Goal: Find specific page/section: Find specific page/section

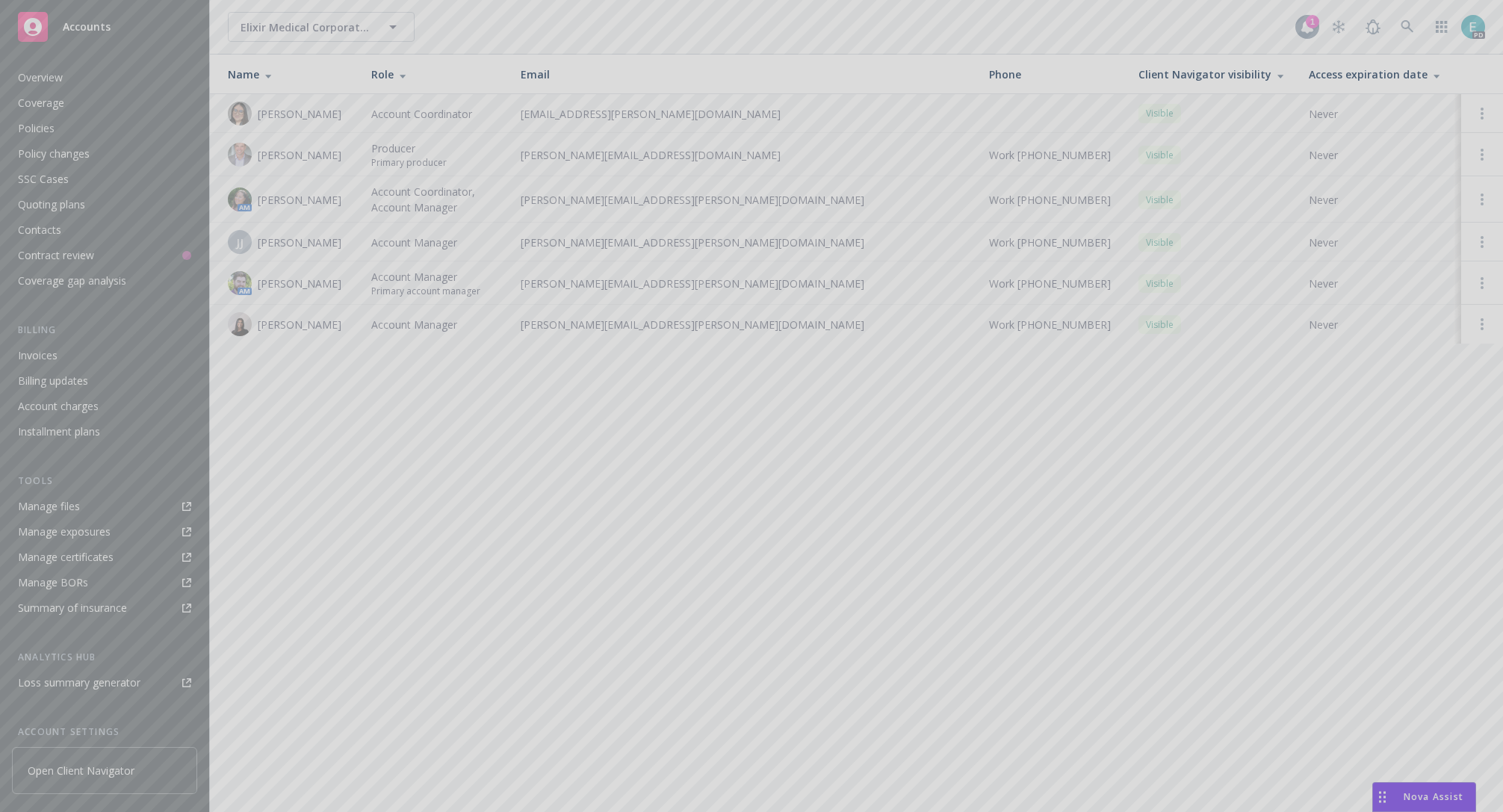
scroll to position [135, 0]
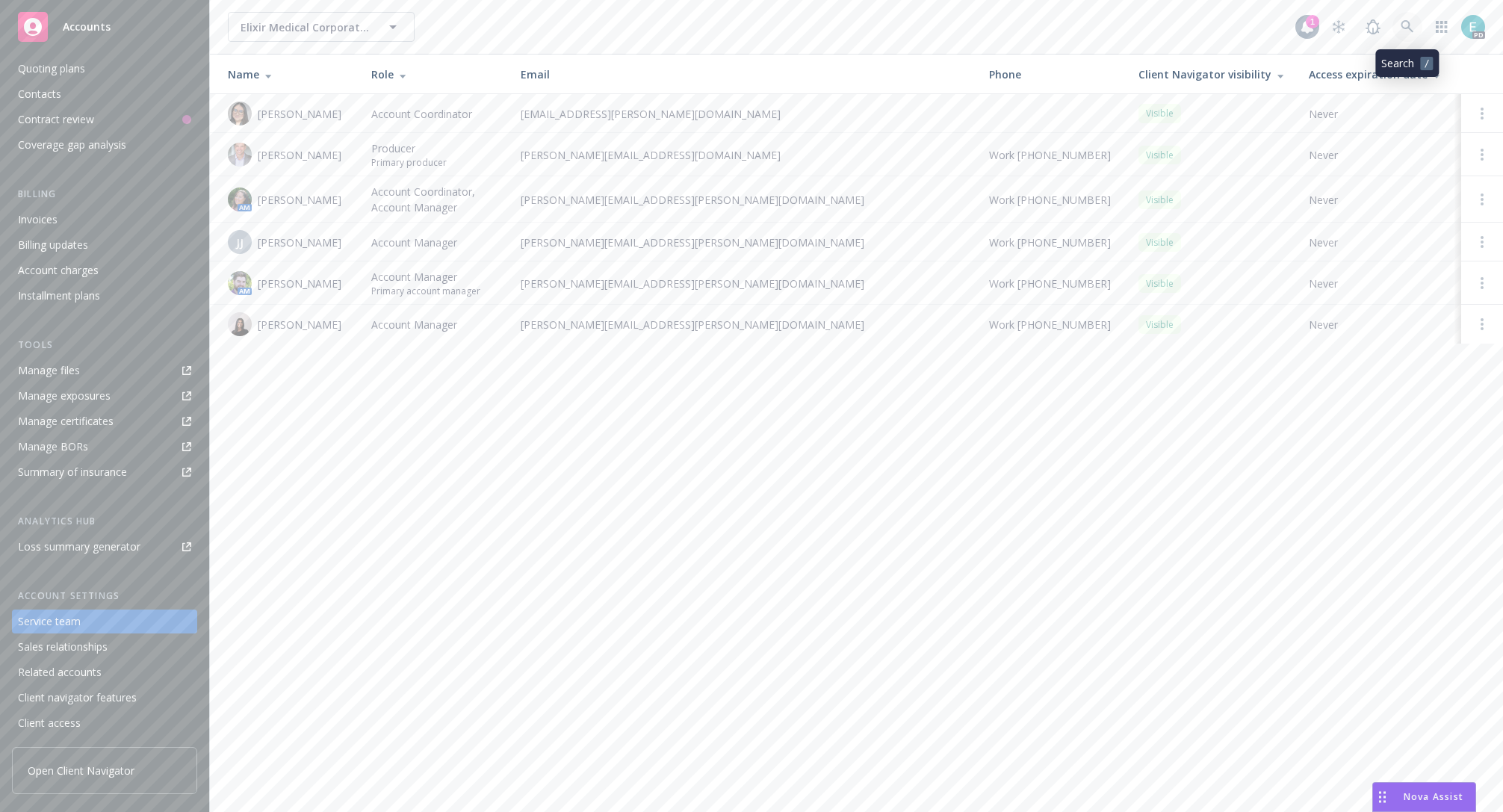
click at [1412, 24] on icon at bounding box center [1408, 26] width 13 height 13
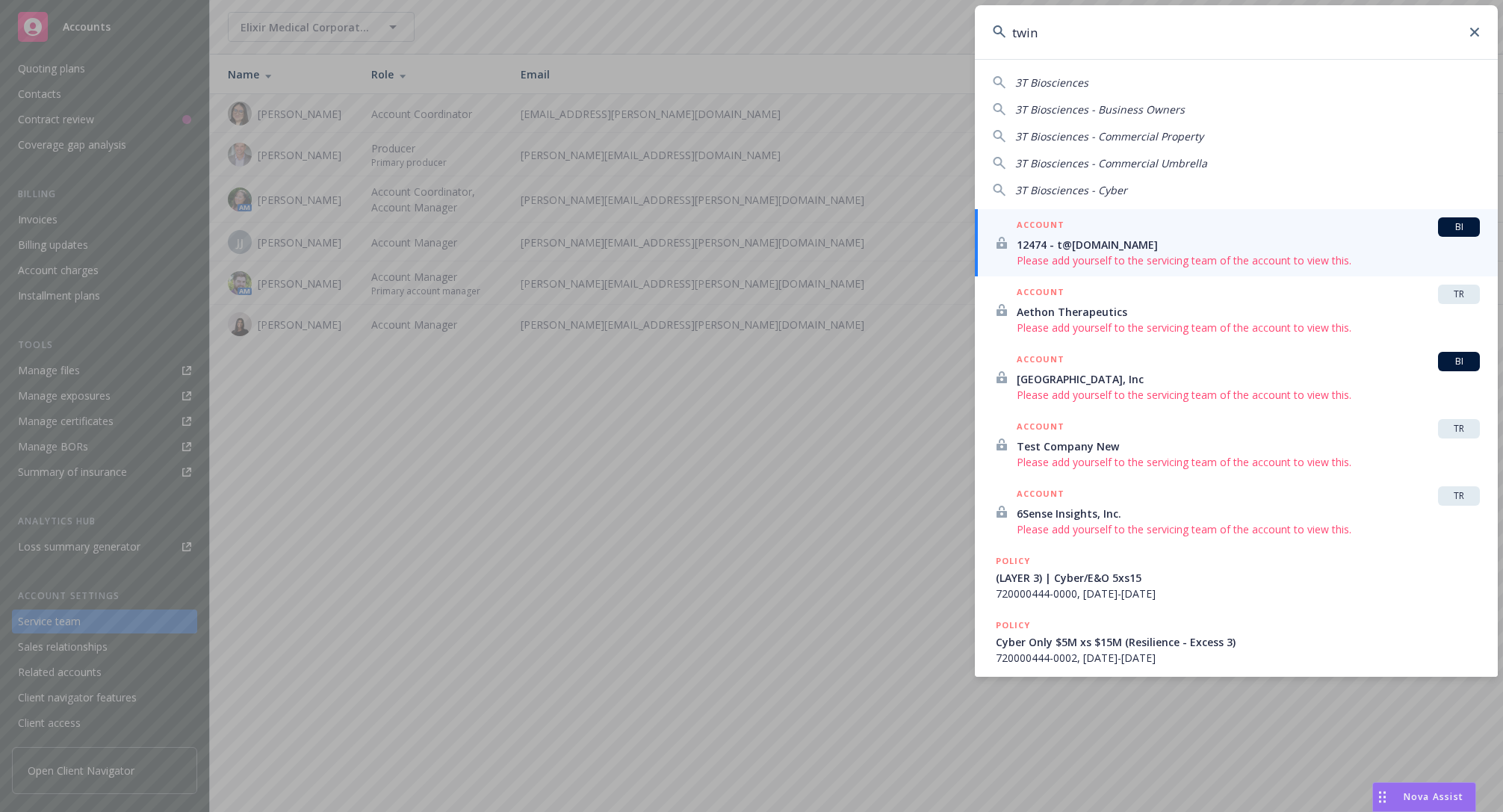
type input "twin"
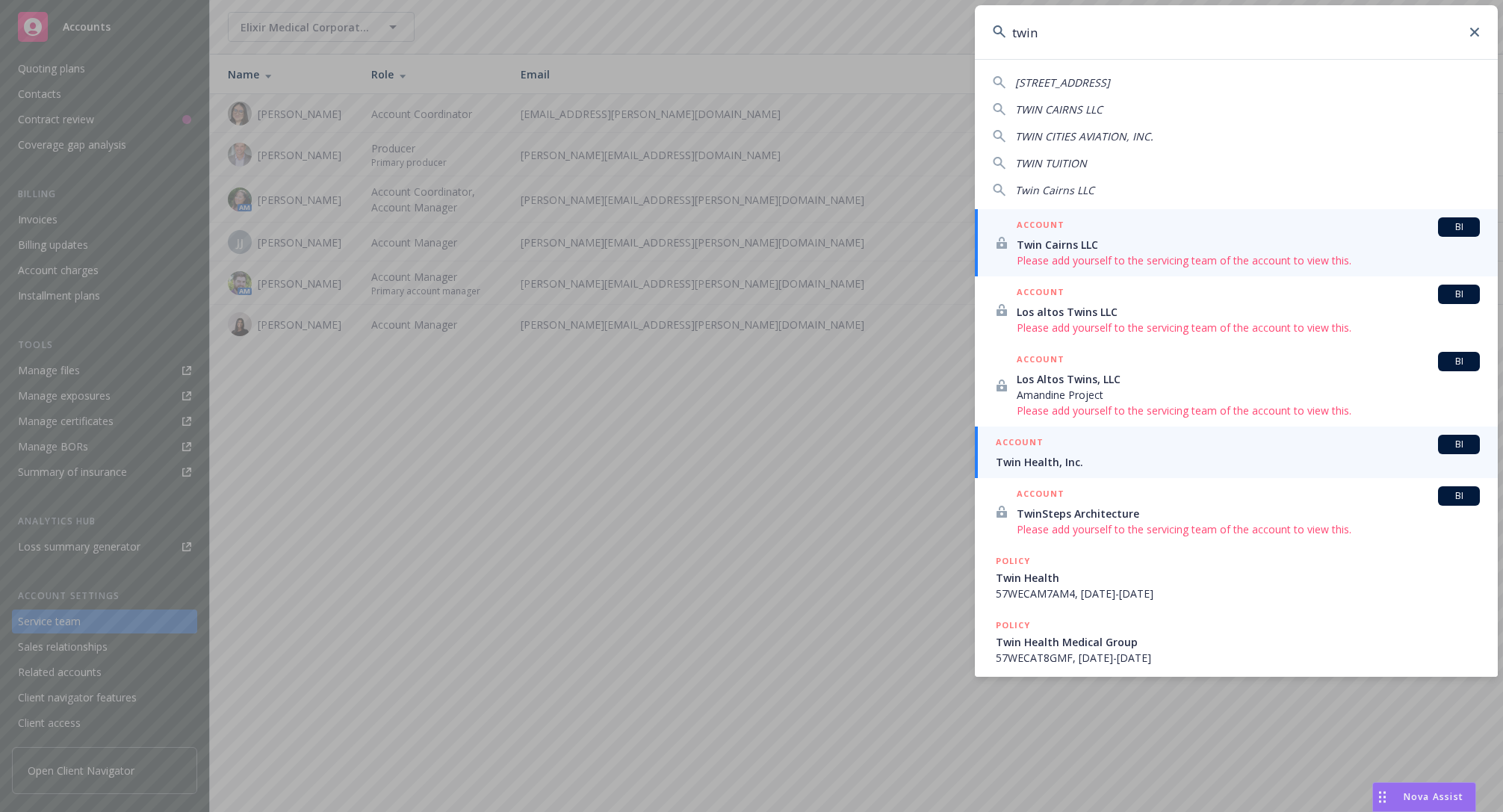
click at [1103, 446] on div "ACCOUNT BI" at bounding box center [1238, 444] width 484 height 20
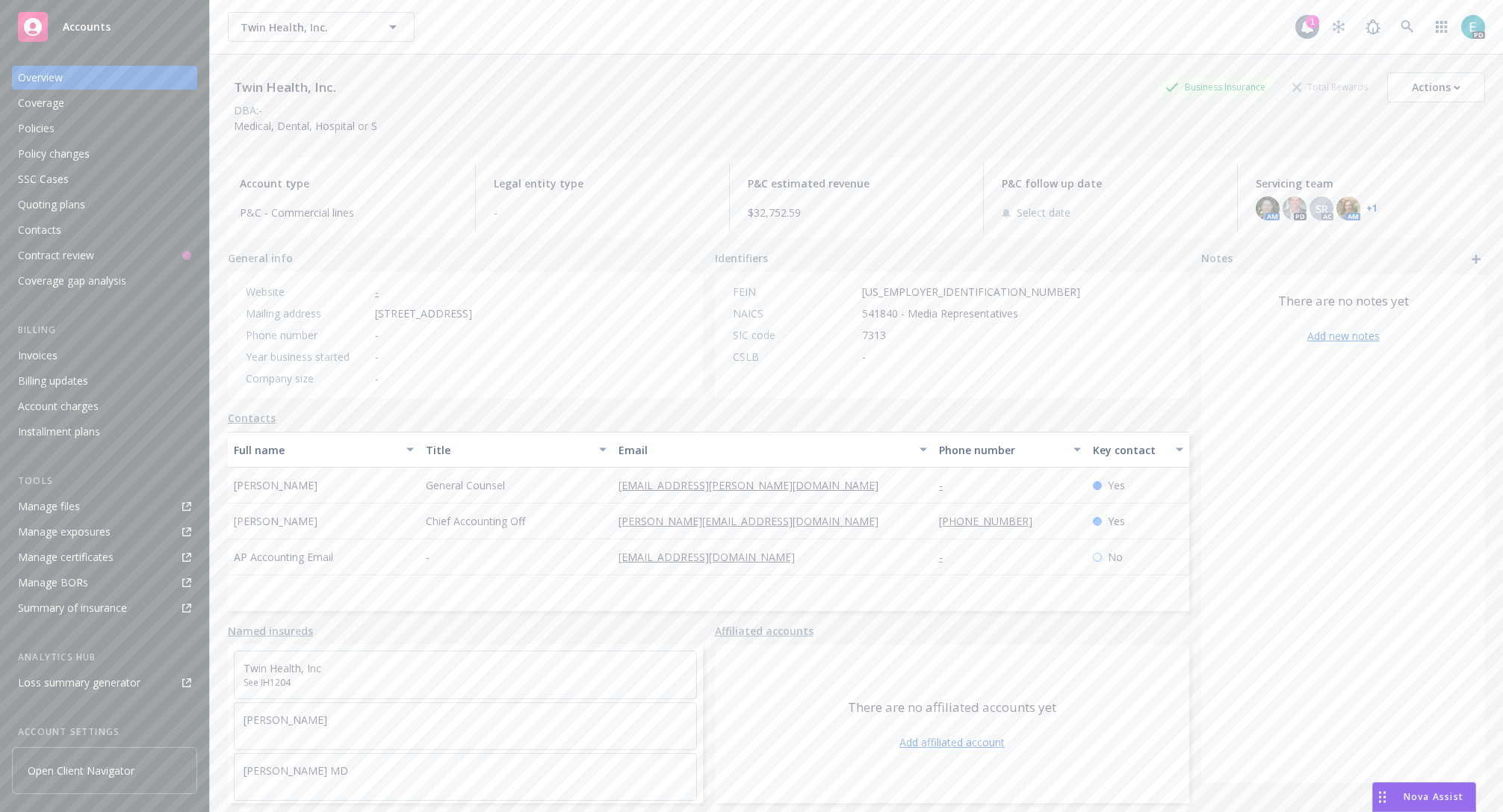
click at [43, 131] on div "Policies" at bounding box center [36, 128] width 37 height 24
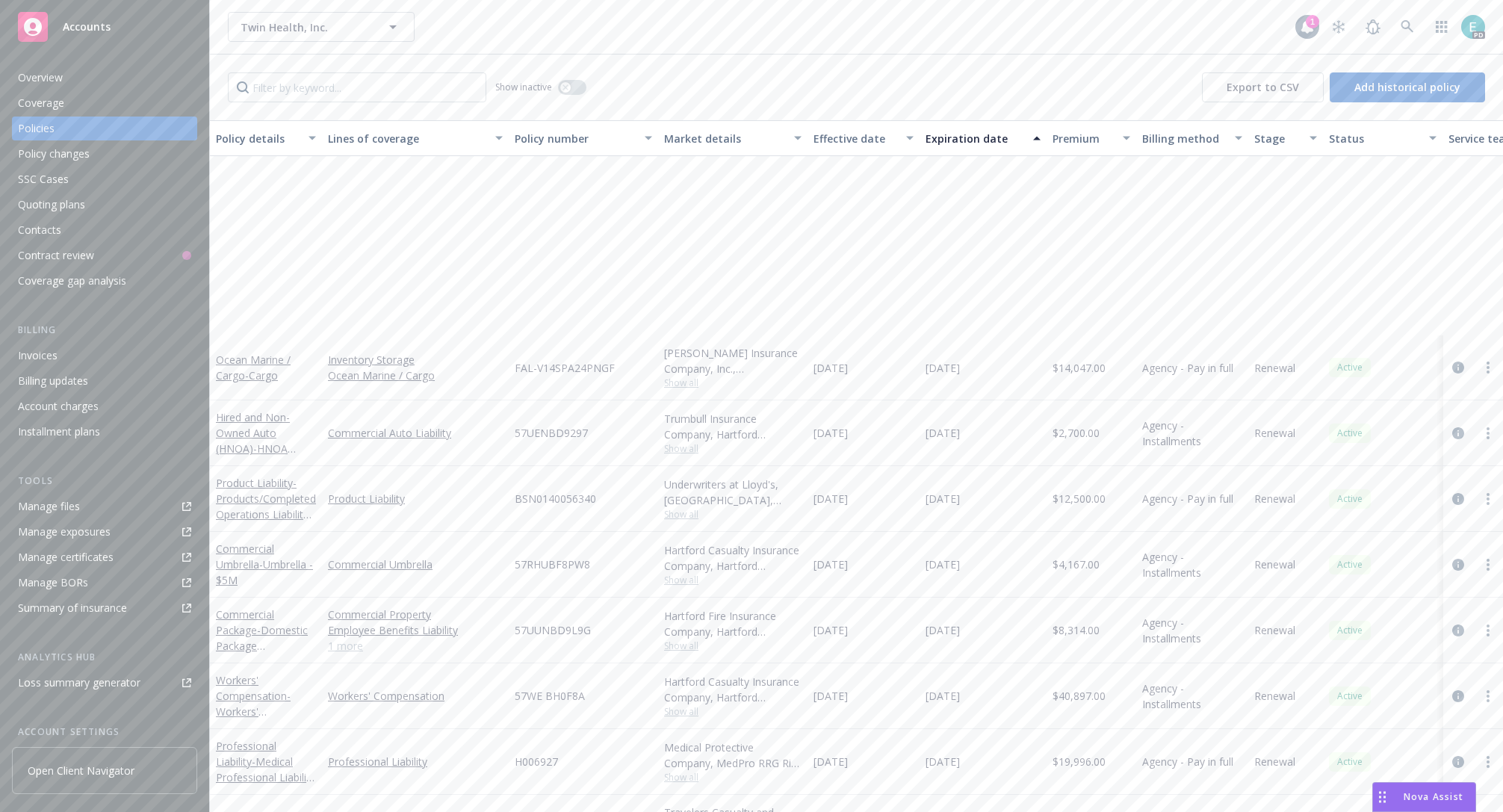
scroll to position [245, 0]
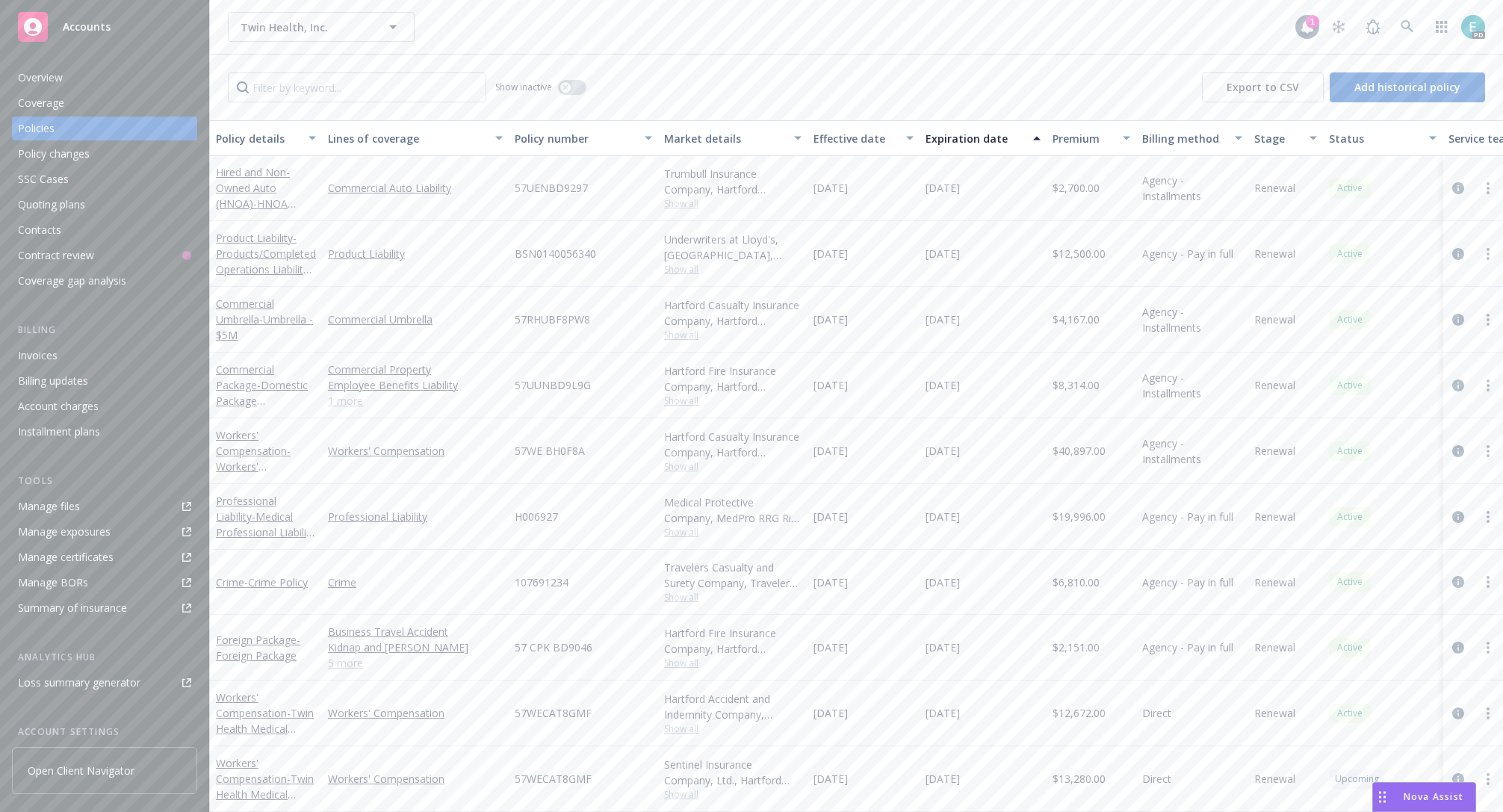
click at [1391, 16] on div "PD" at bounding box center [1404, 27] width 161 height 30
click at [1404, 17] on link at bounding box center [1408, 27] width 30 height 30
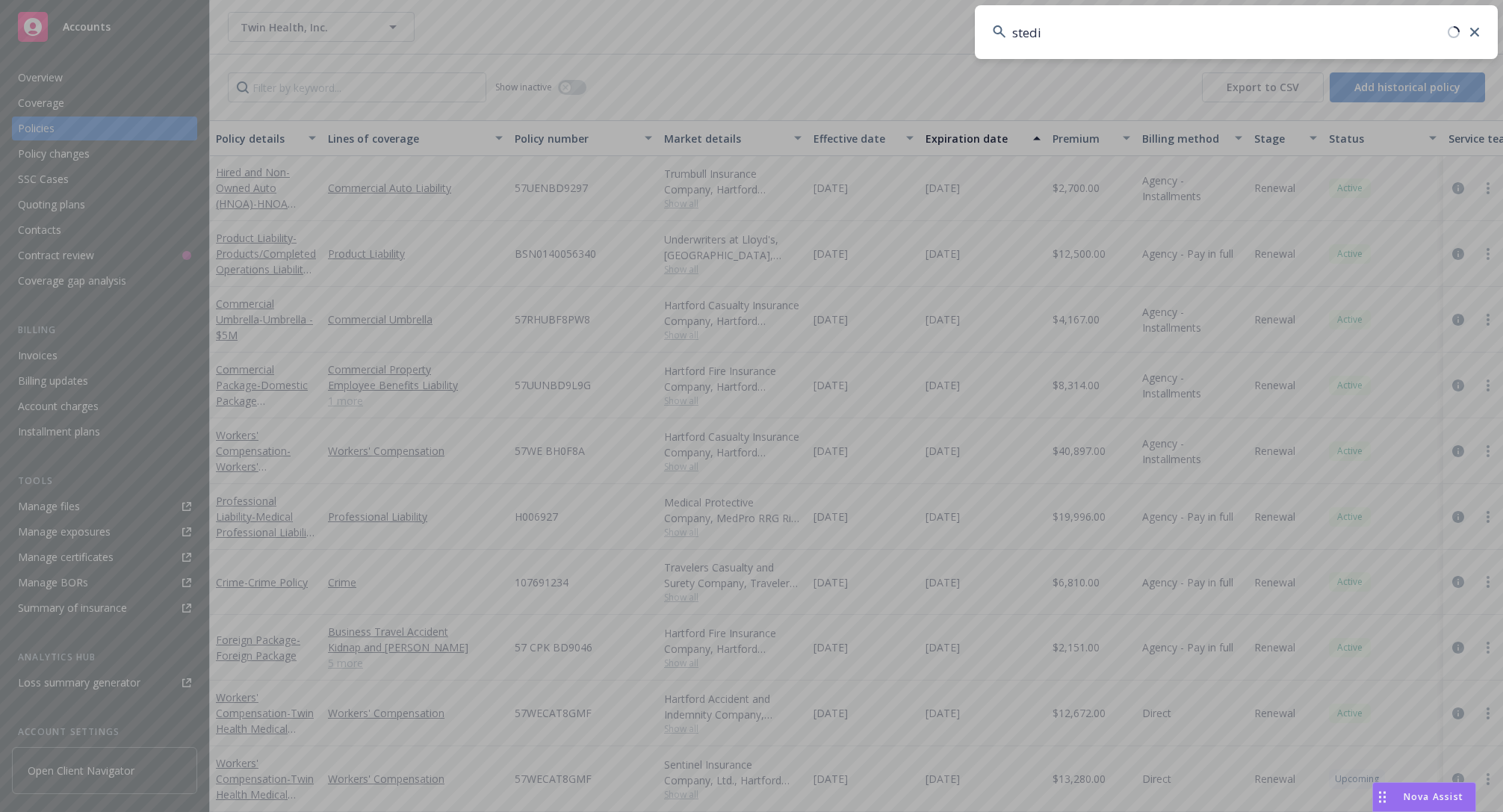
type input "stedi"
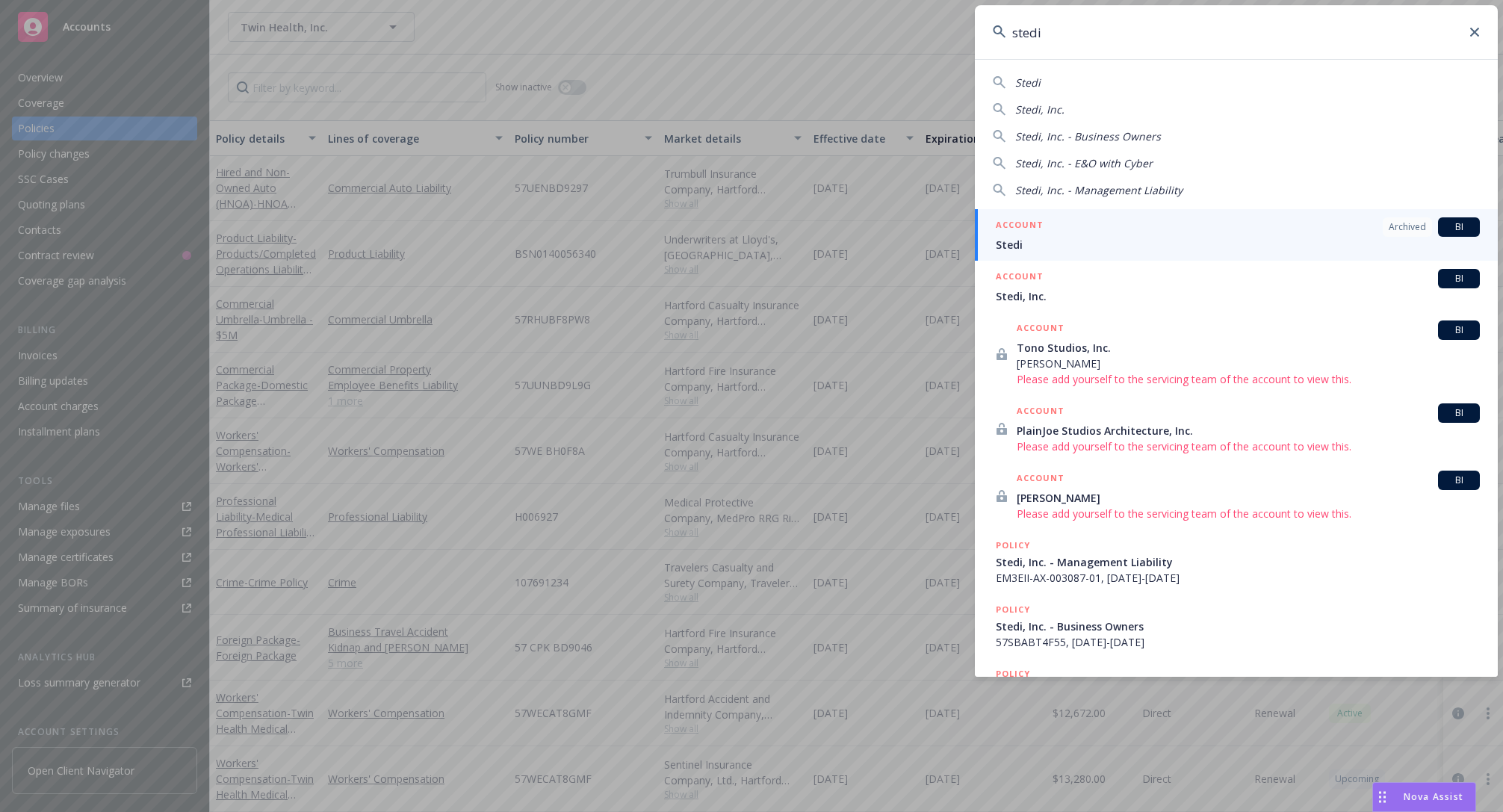
click at [1100, 227] on div "ACCOUNT Archived BI" at bounding box center [1238, 227] width 484 height 20
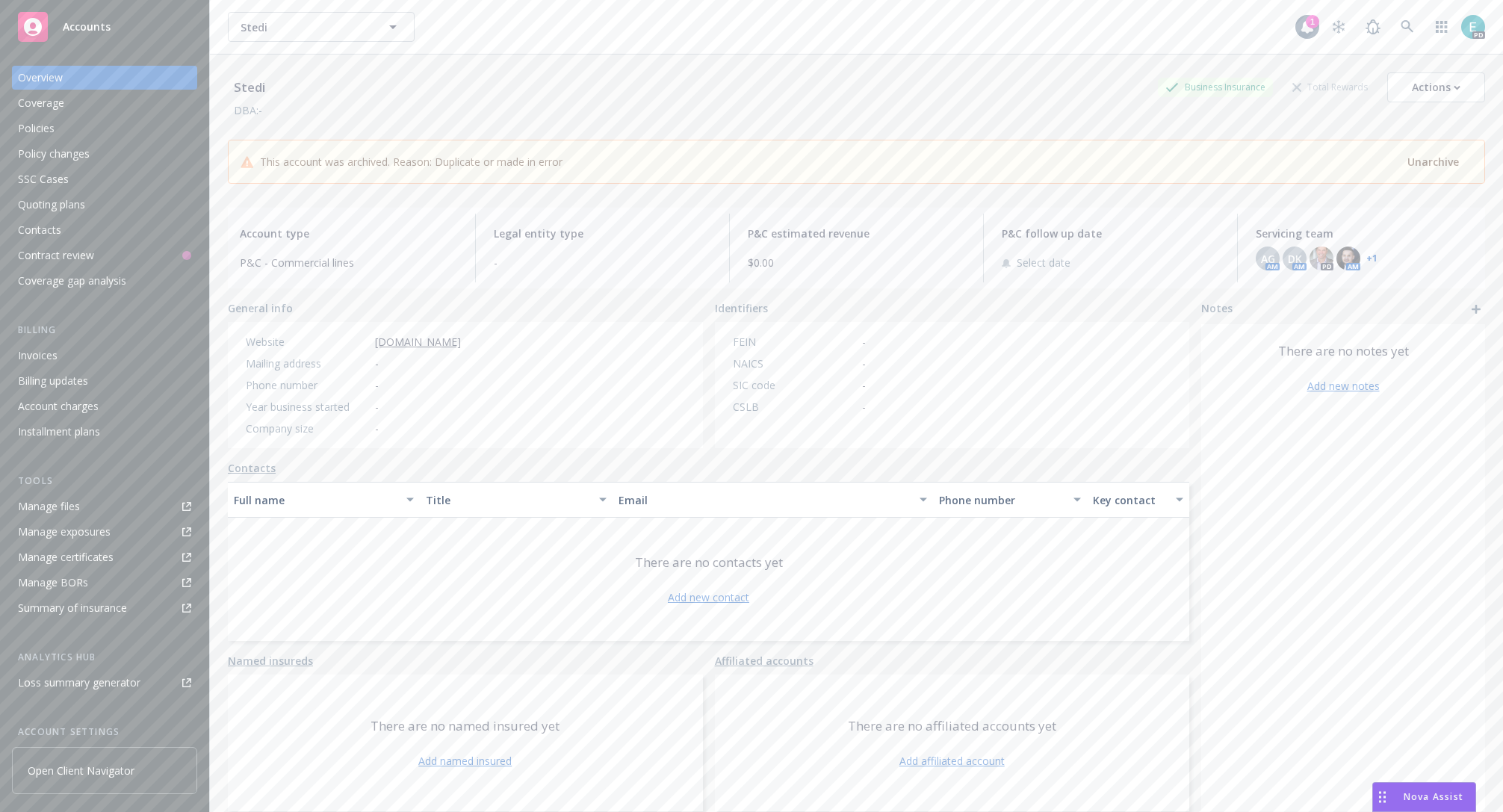
click at [56, 126] on div "Policies" at bounding box center [104, 128] width 173 height 24
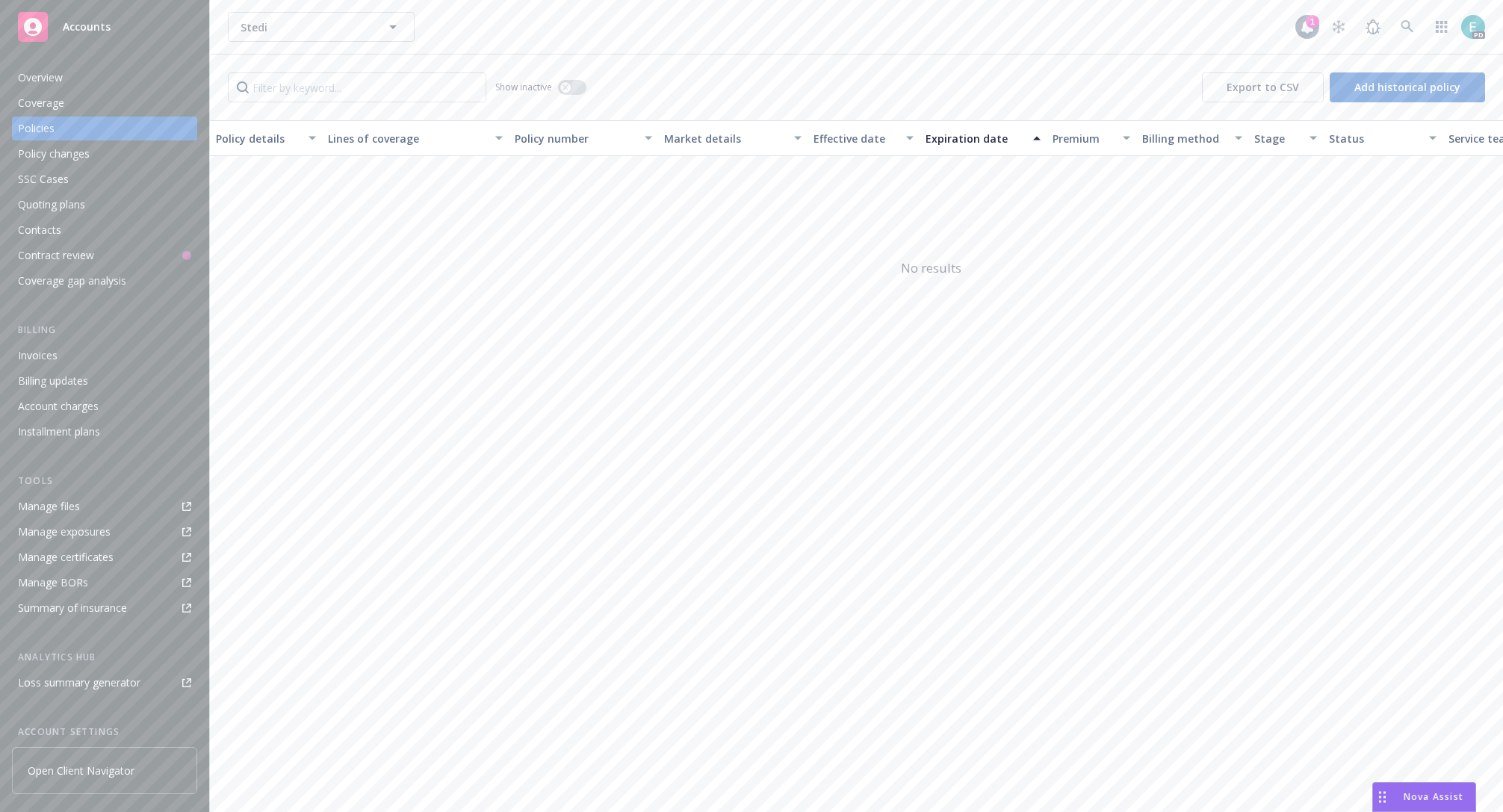
click at [56, 125] on div "Policies" at bounding box center [104, 128] width 173 height 24
click at [65, 107] on div "Coverage" at bounding box center [104, 103] width 173 height 24
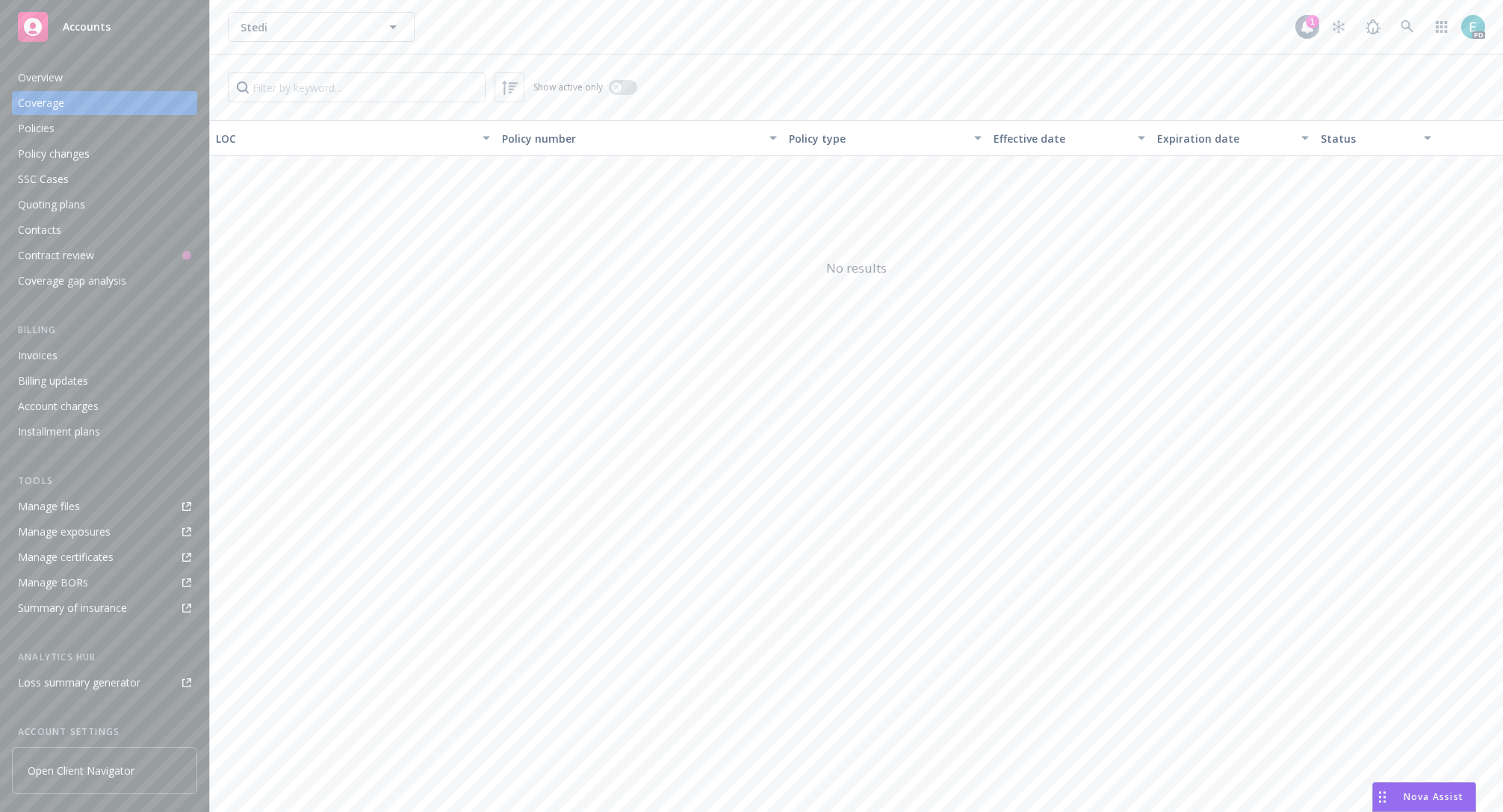
click at [40, 173] on div "SSC Cases" at bounding box center [43, 179] width 51 height 24
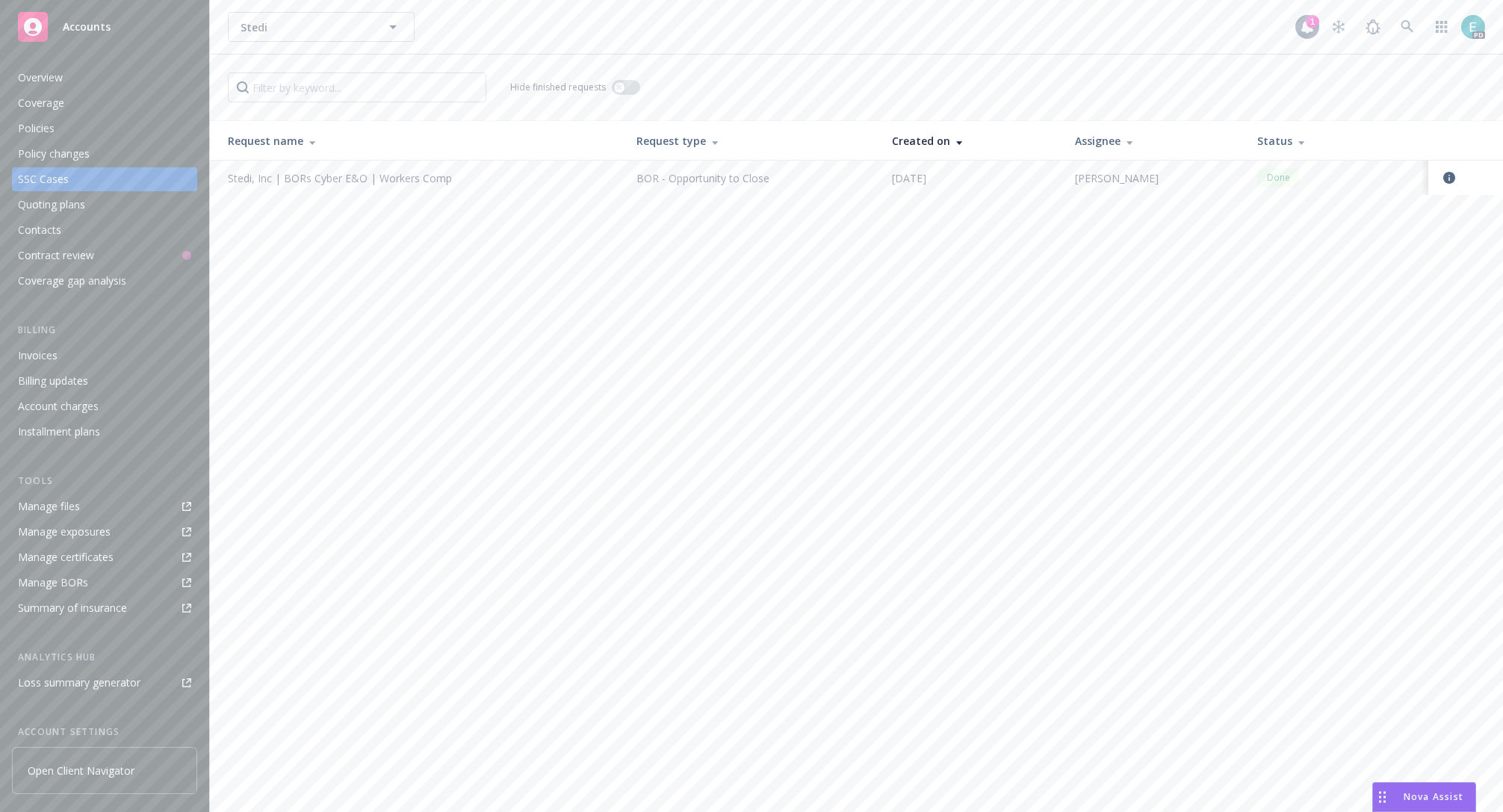
click at [264, 180] on div "Stedi, Inc | BORs Cyber E&O | Workers Comp" at bounding box center [340, 178] width 224 height 16
click at [308, 190] on td "Stedi, Inc | BORs Cyber E&O | Workers Comp" at bounding box center [417, 178] width 415 height 35
click at [306, 178] on div "Stedi, Inc | BORs Cyber E&O | Workers Comp" at bounding box center [340, 178] width 224 height 16
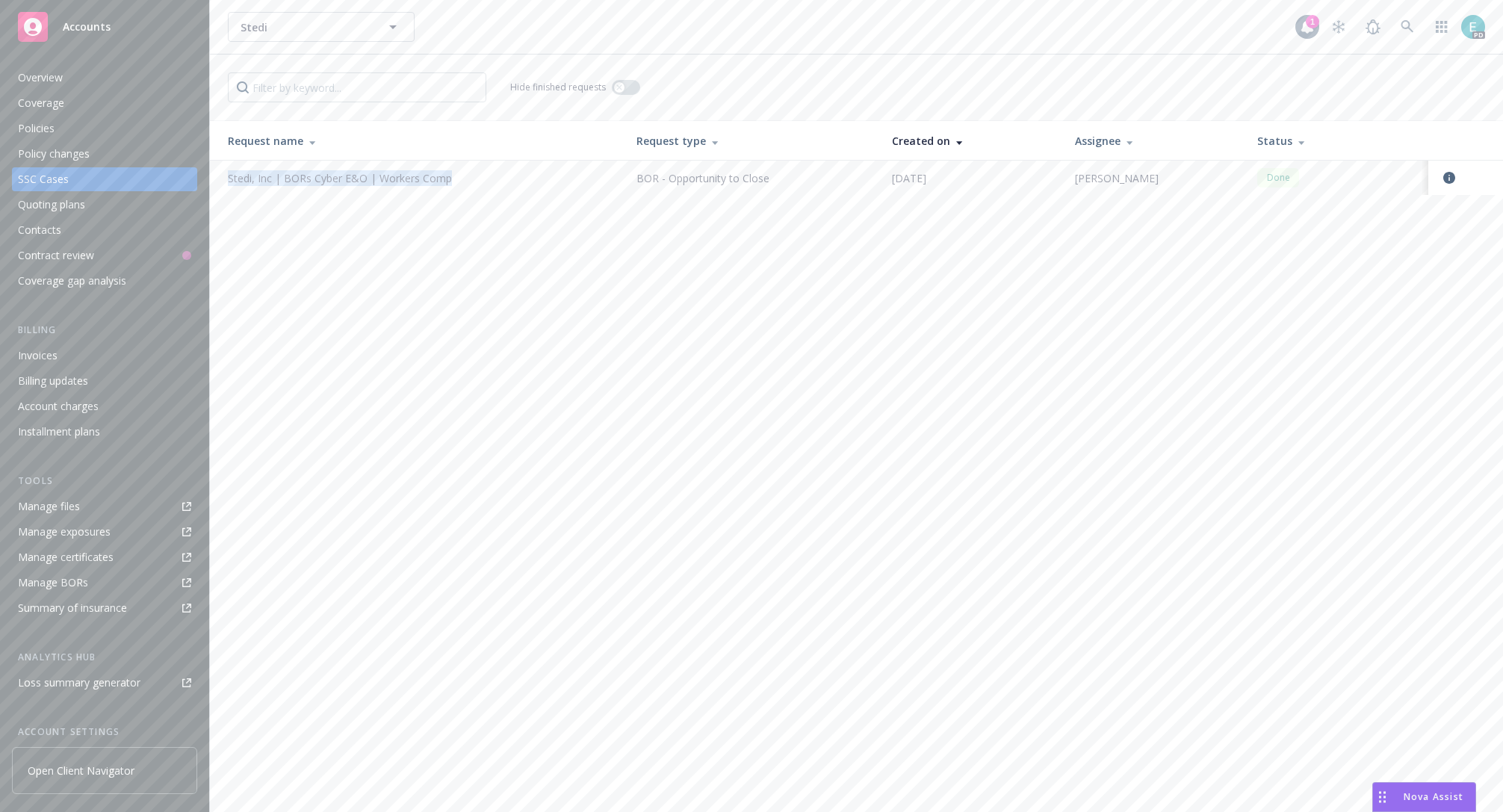
click at [306, 178] on div "Stedi, Inc | BORs Cyber E&O | Workers Comp" at bounding box center [340, 178] width 224 height 16
click at [72, 94] on div "Coverage" at bounding box center [104, 103] width 173 height 24
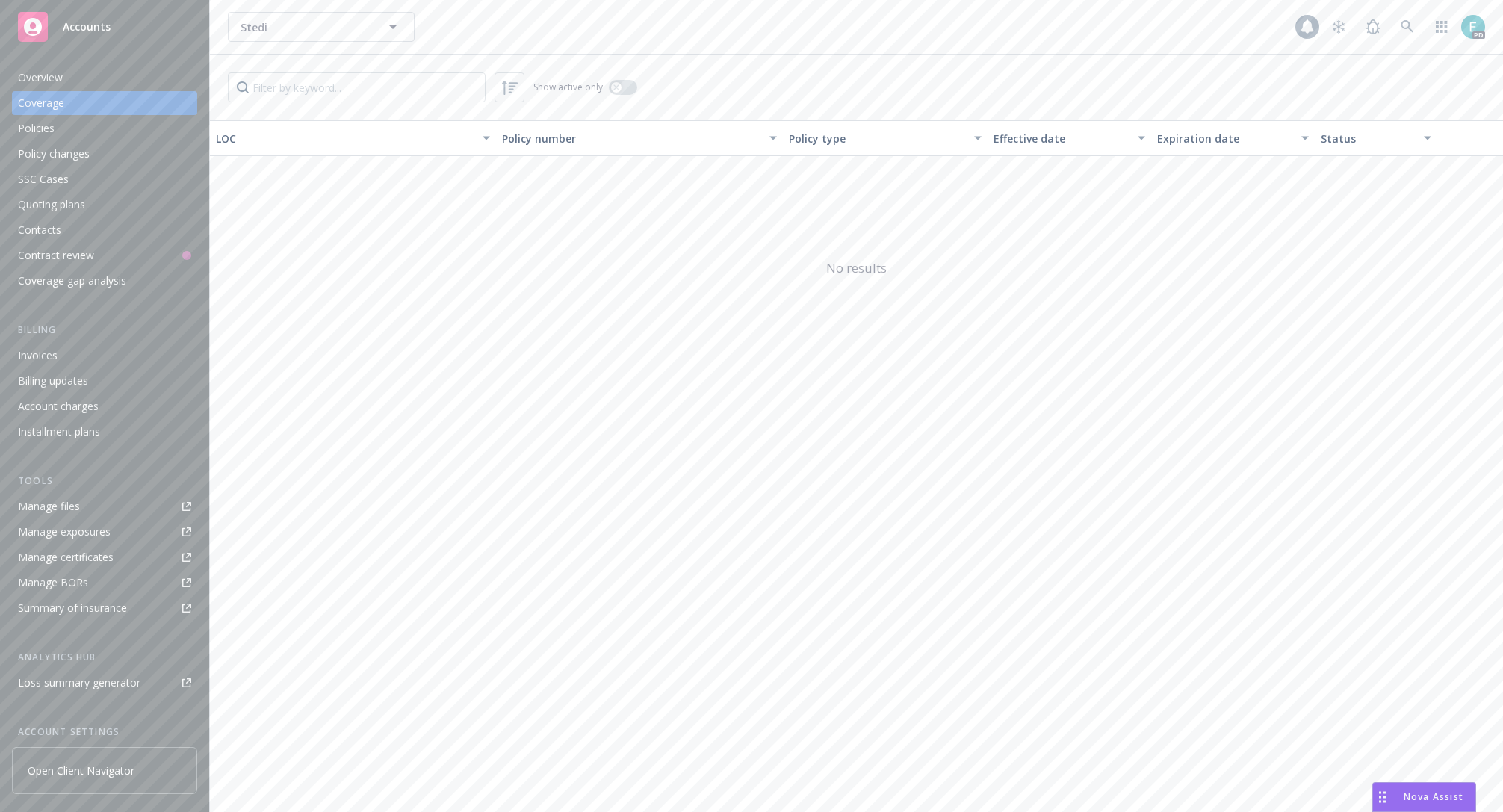
click at [61, 76] on div "Overview" at bounding box center [40, 77] width 45 height 24
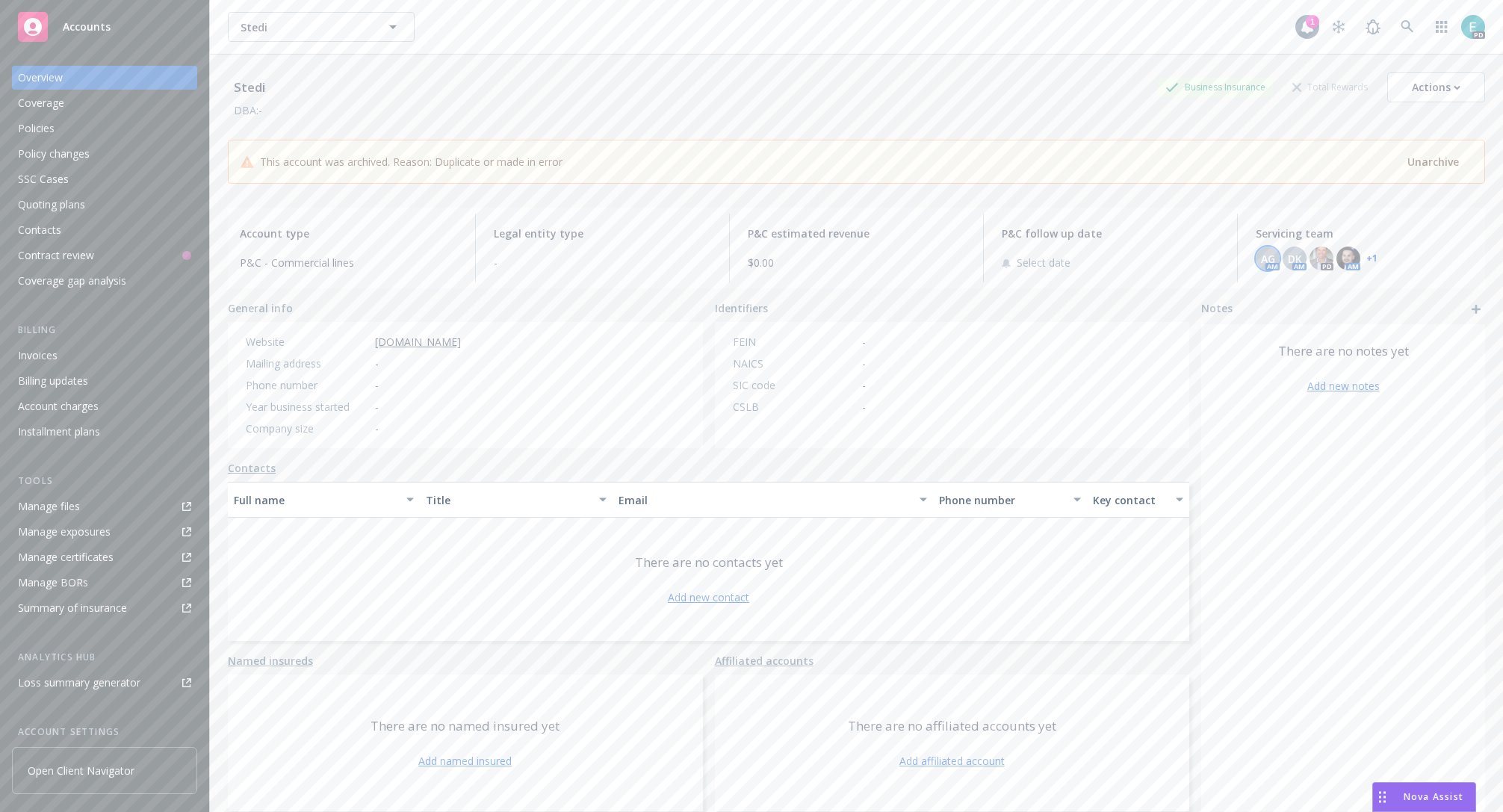
click at [1269, 258] on span "AG" at bounding box center [1268, 259] width 14 height 16
click at [1292, 257] on span "DK" at bounding box center [1295, 259] width 14 height 16
click at [1333, 256] on img at bounding box center [1321, 258] width 24 height 24
click at [1355, 257] on img at bounding box center [1348, 258] width 24 height 24
click at [1370, 256] on link "+ 1" at bounding box center [1372, 259] width 11 height 9
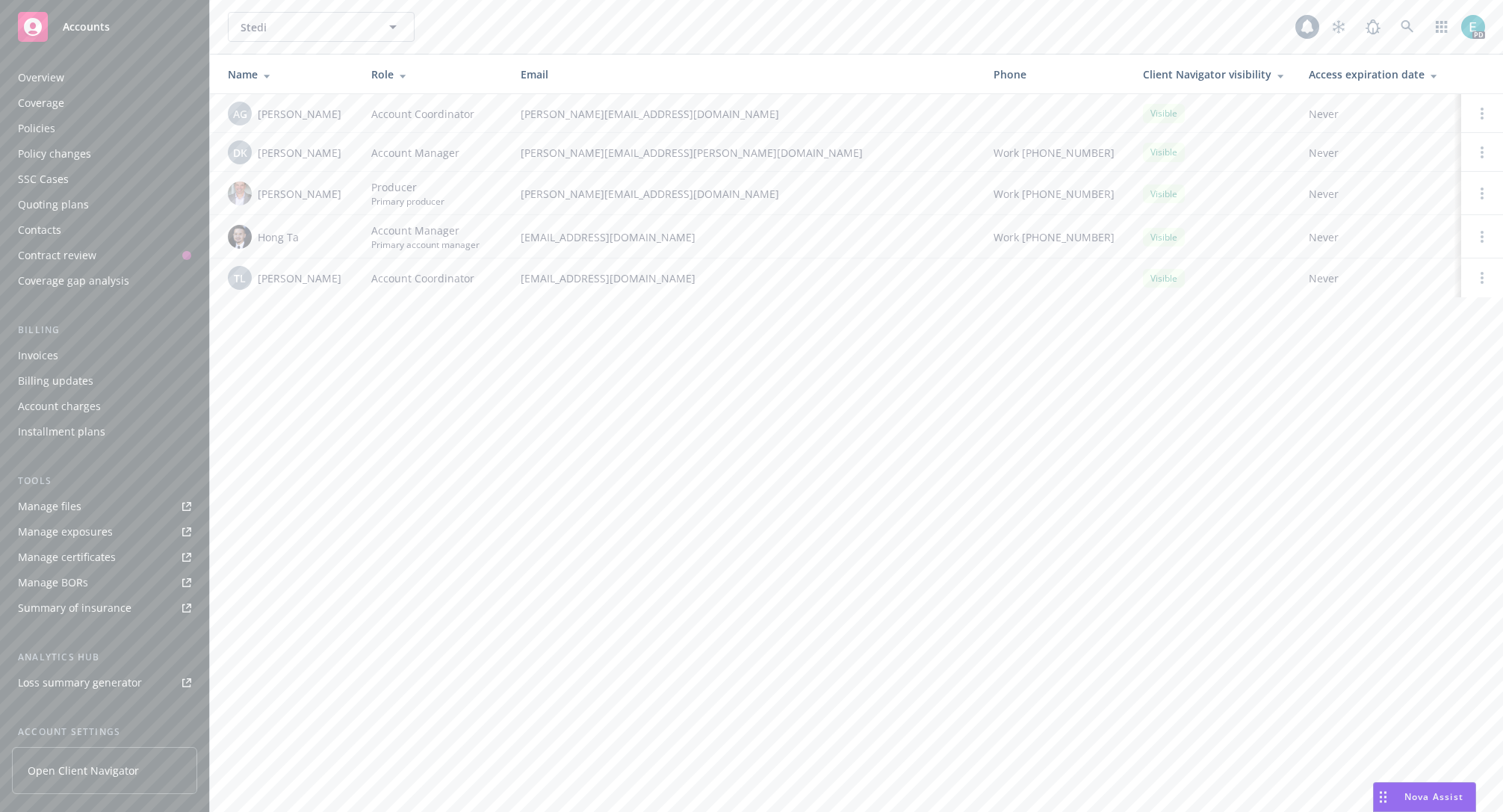
scroll to position [135, 0]
